Goal: Task Accomplishment & Management: Complete application form

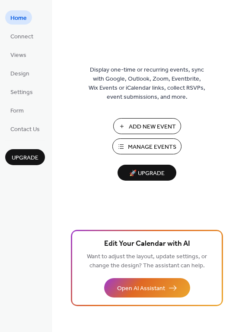
click at [158, 130] on span "Add New Event" at bounding box center [152, 127] width 47 height 9
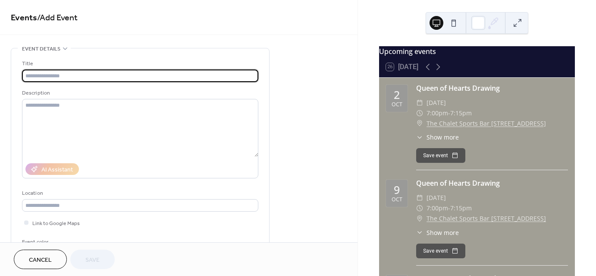
type input "*"
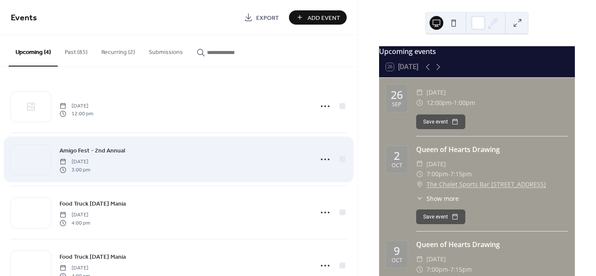
click at [142, 159] on div "Amigo Fest - 2nd Annual [DATE] 3:00 pm" at bounding box center [184, 159] width 249 height 28
